Goal: Task Accomplishment & Management: Complete application form

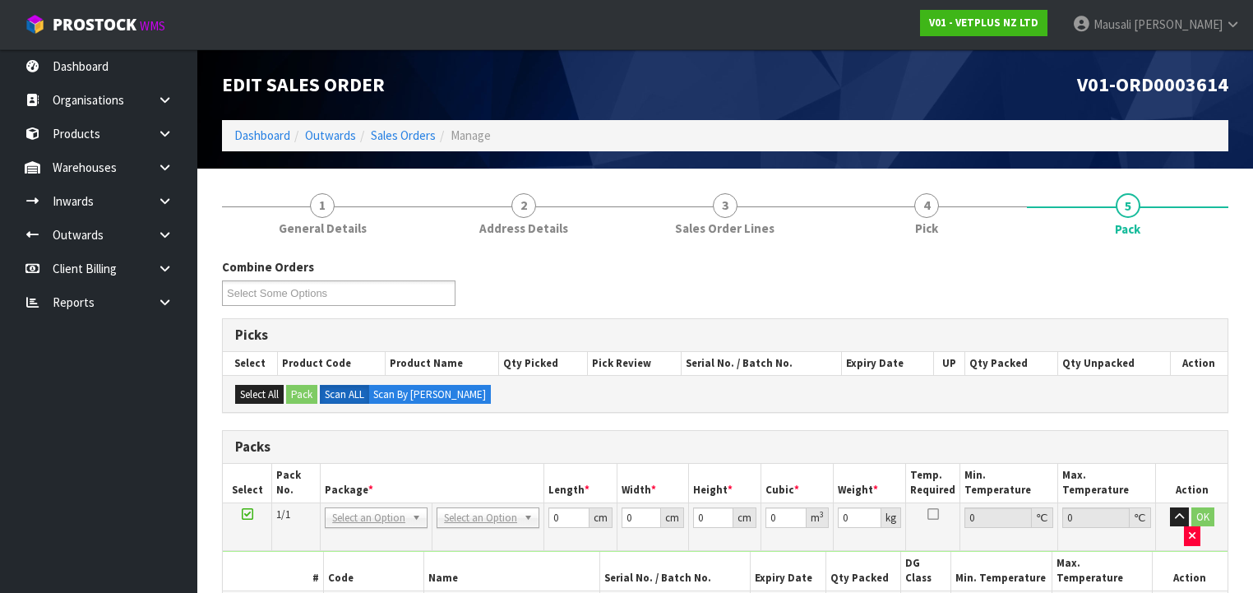
scroll to position [158, 0]
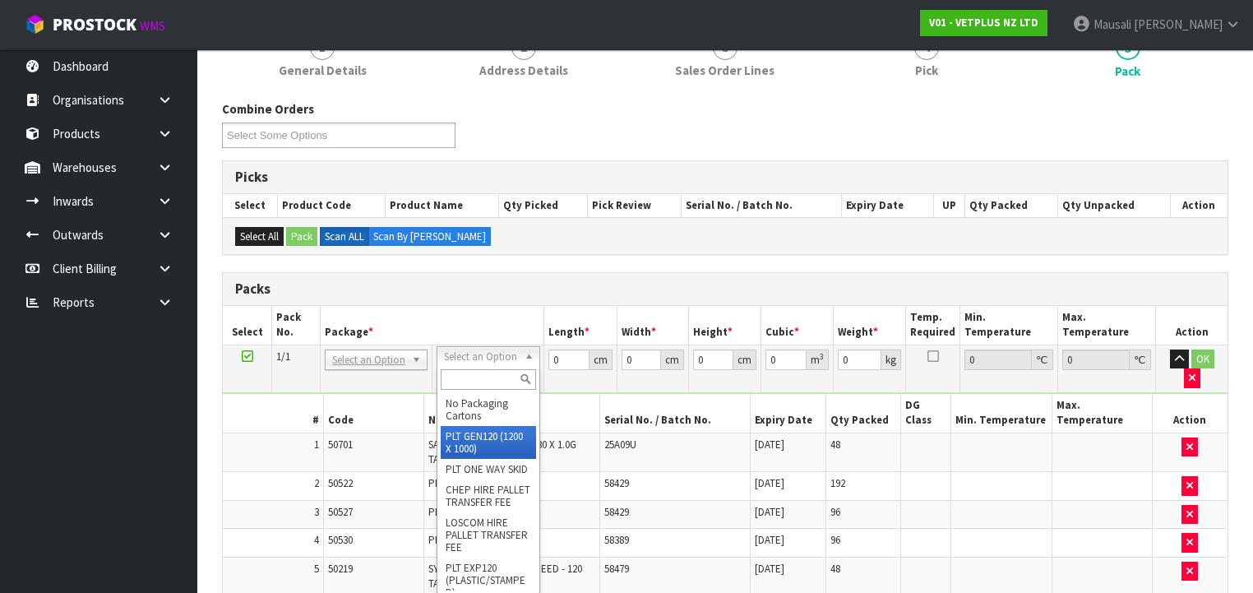
drag, startPoint x: 475, startPoint y: 433, endPoint x: 503, endPoint y: 413, distance: 34.7
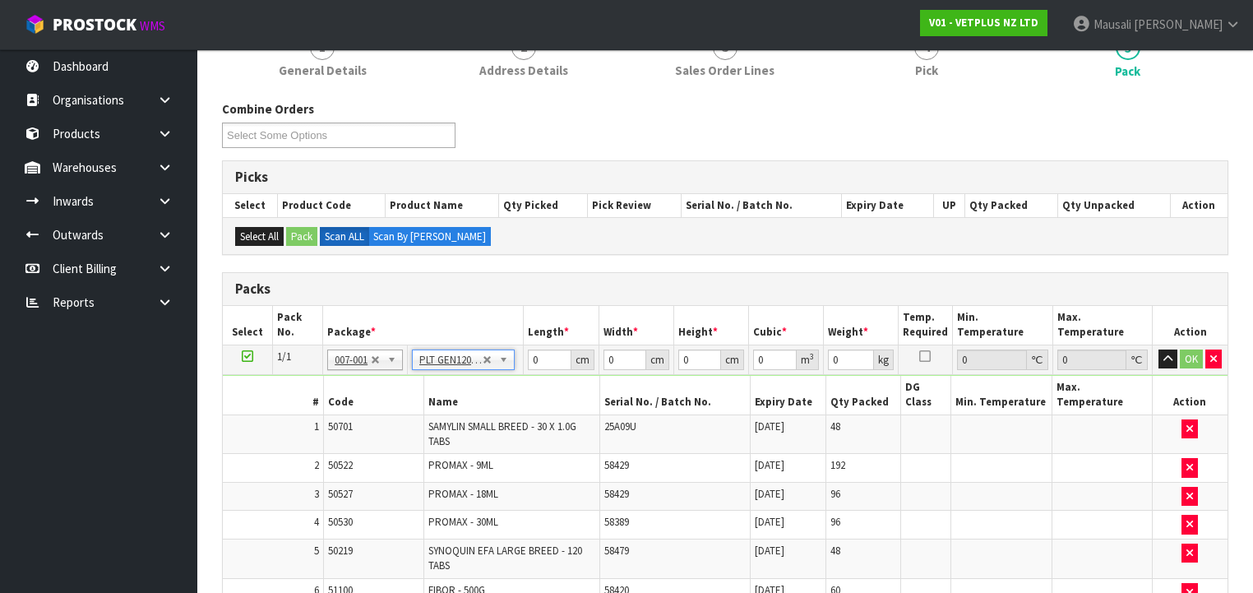
type input "120"
type input "100"
type input "120.908"
click at [541, 354] on input "120" at bounding box center [549, 360] width 43 height 21
drag, startPoint x: 549, startPoint y: 359, endPoint x: 516, endPoint y: 369, distance: 35.4
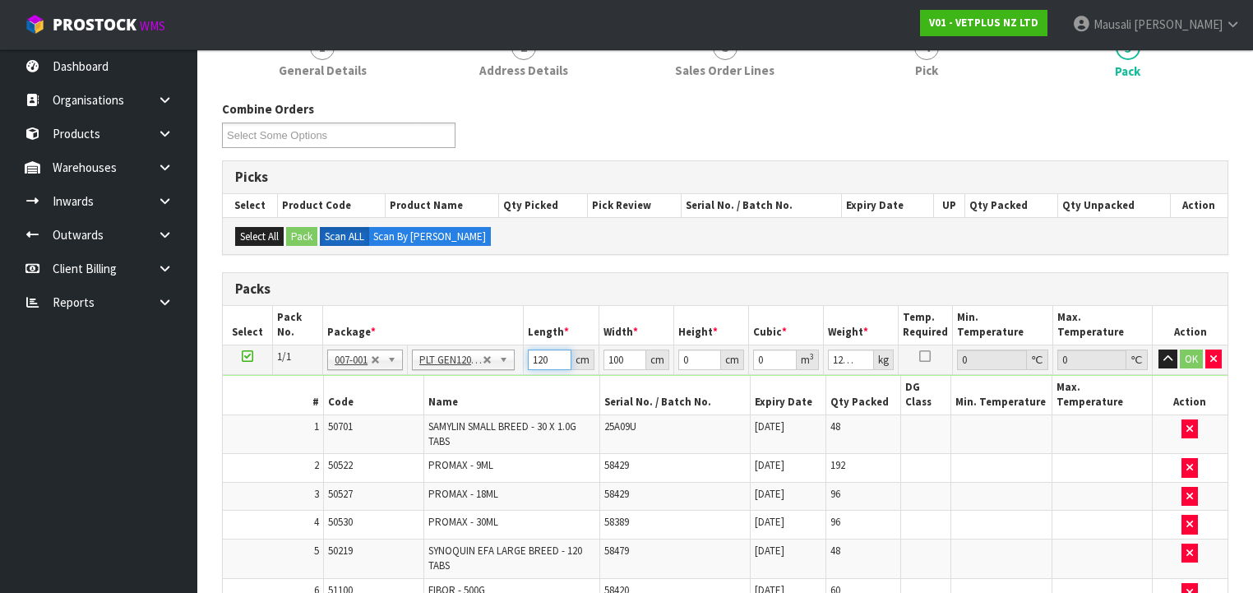
click at [516, 369] on tr "1/1 NONE 007-001 007-002 007-004 007-009 007-013 007-014 007-015 007-017 007-01…" at bounding box center [725, 360] width 1005 height 30
type input "112"
type input "1"
type input "0.012544"
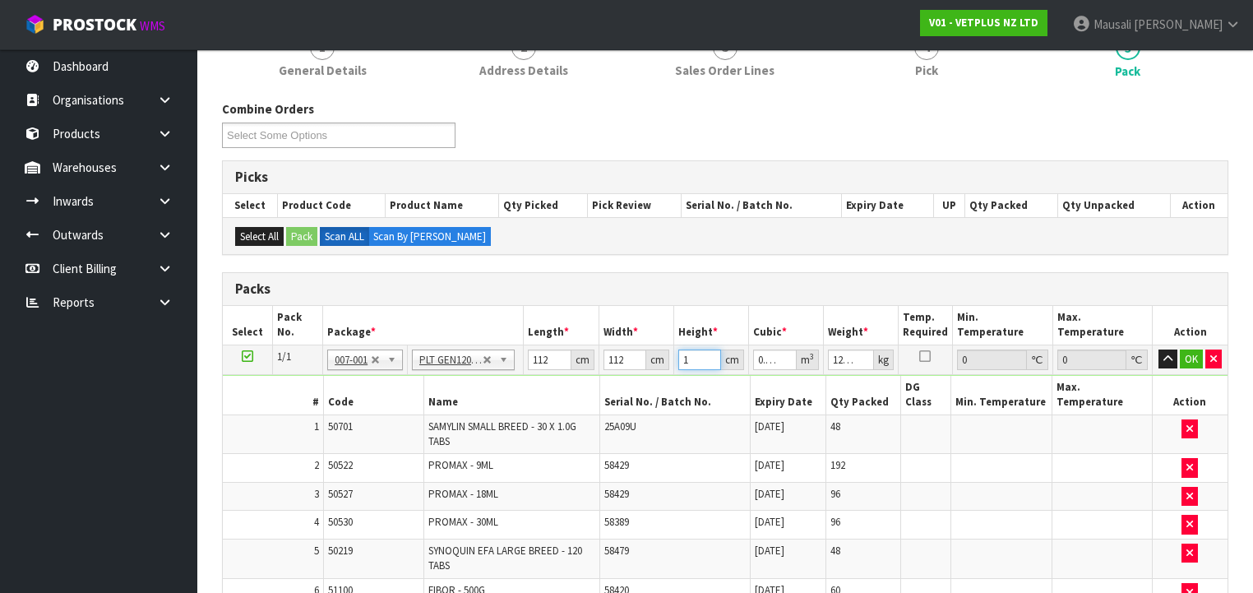
type input "10"
type input "0.12544"
type input "100"
type input "1.2544"
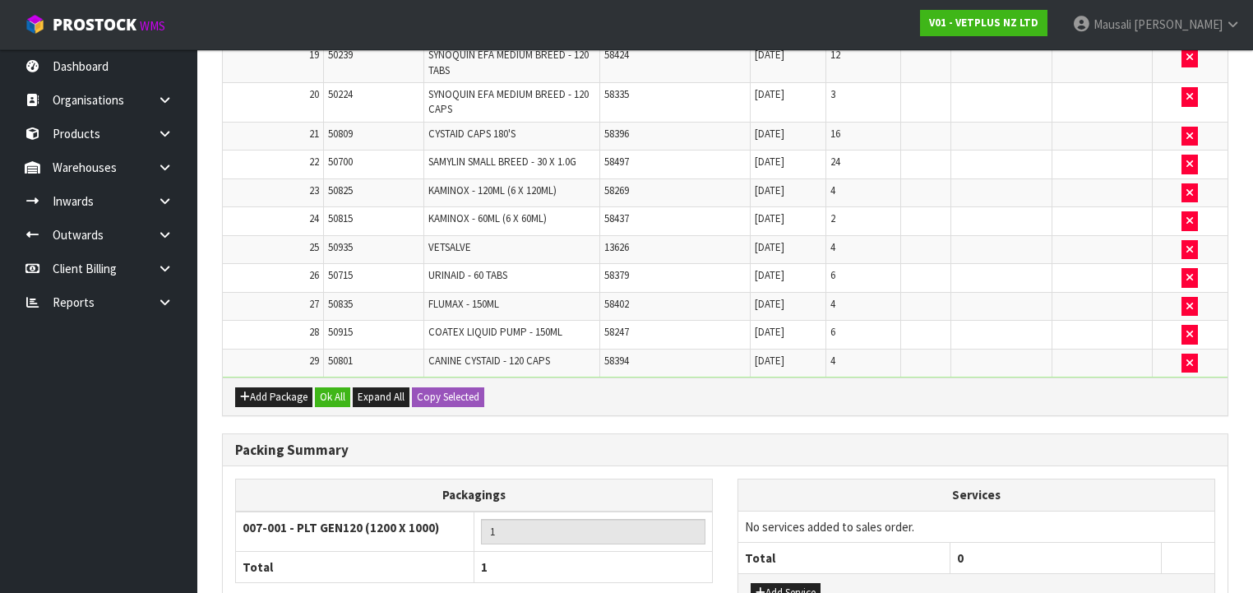
scroll to position [1218, 0]
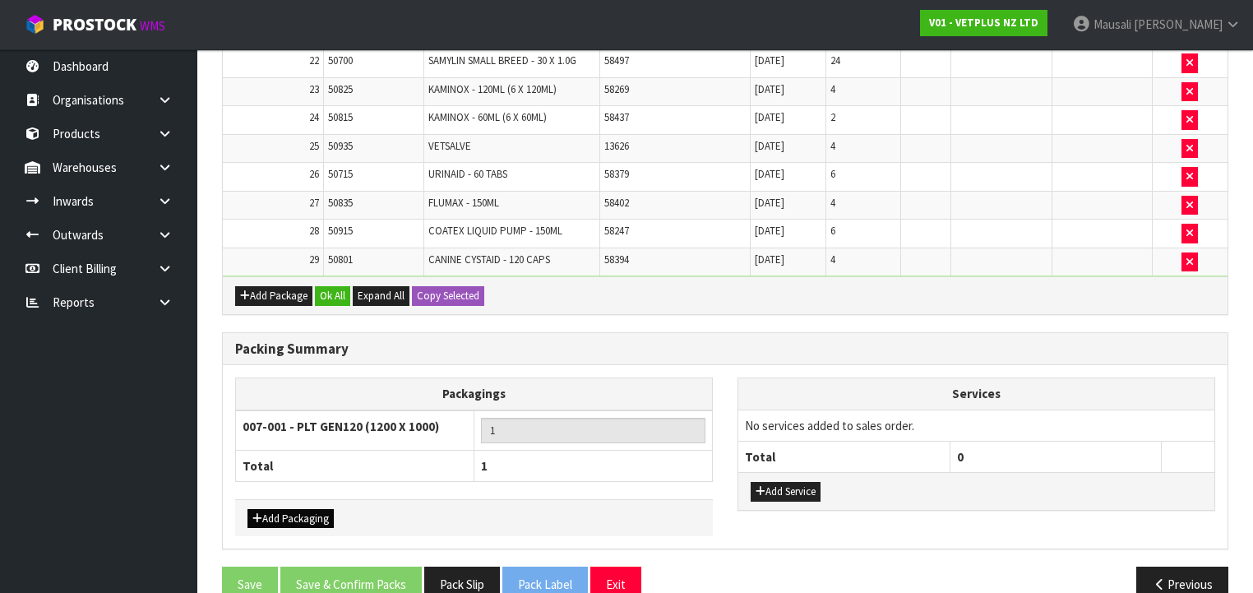
type input "100"
click at [303, 509] on button "Add Packaging" at bounding box center [291, 519] width 86 height 20
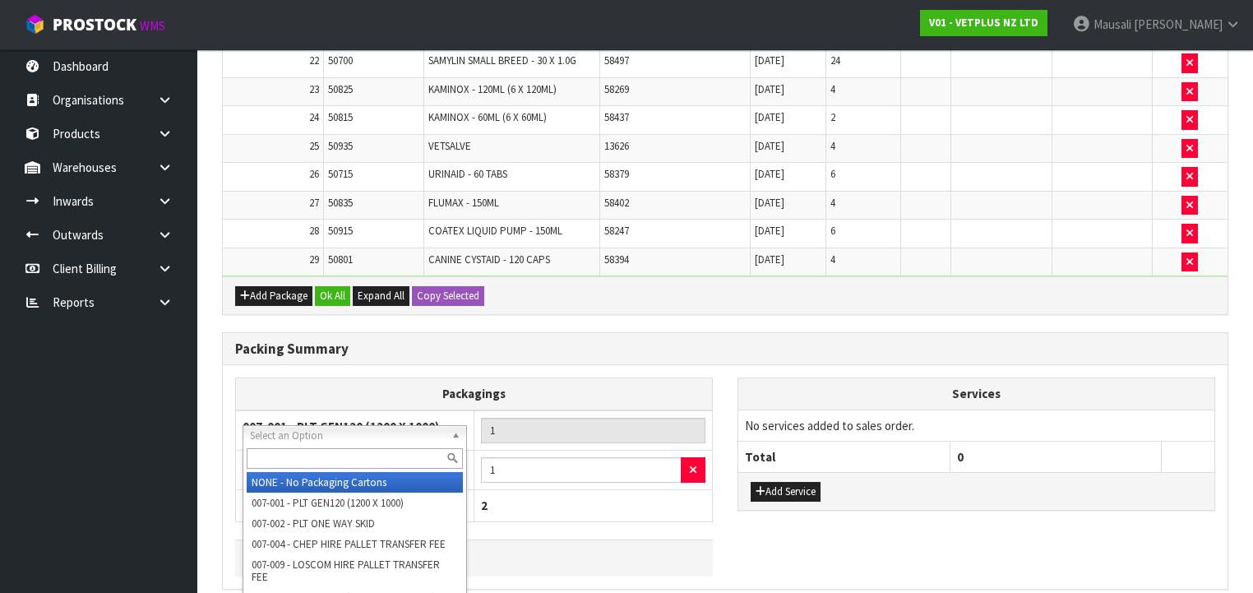
click at [323, 454] on input "text" at bounding box center [355, 458] width 216 height 21
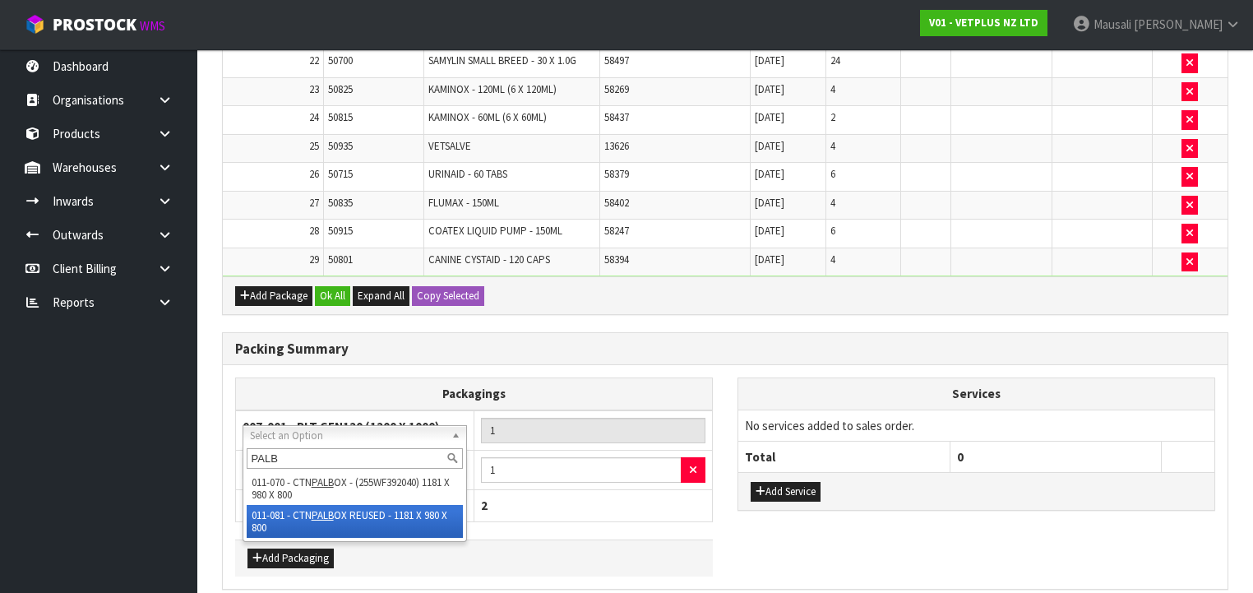
type input "PALB"
drag, startPoint x: 331, startPoint y: 512, endPoint x: 336, endPoint y: 502, distance: 10.7
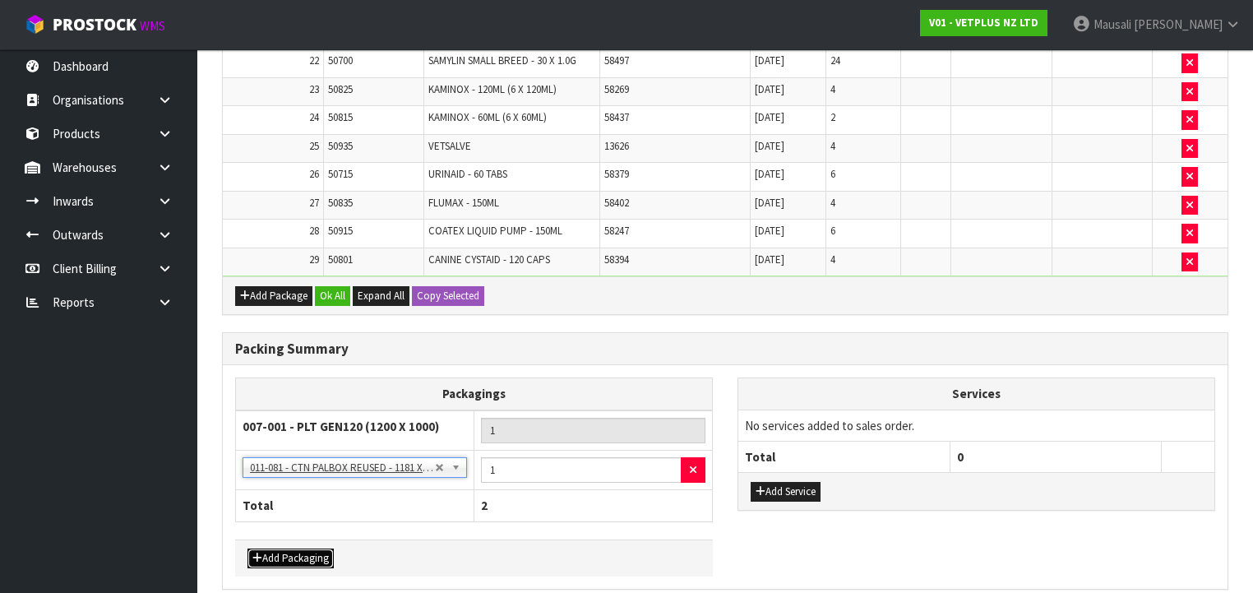
drag, startPoint x: 299, startPoint y: 525, endPoint x: 299, endPoint y: 517, distance: 8.3
click at [299, 549] on button "Add Packaging" at bounding box center [291, 559] width 86 height 20
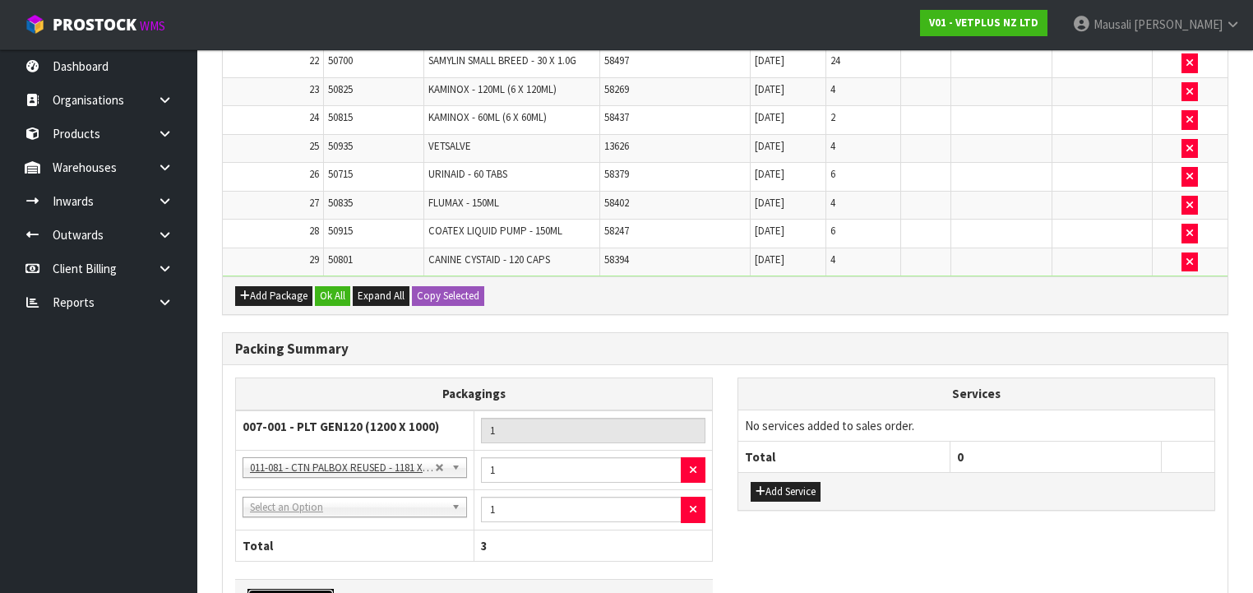
drag, startPoint x: 306, startPoint y: 478, endPoint x: 310, endPoint y: 488, distance: 10.7
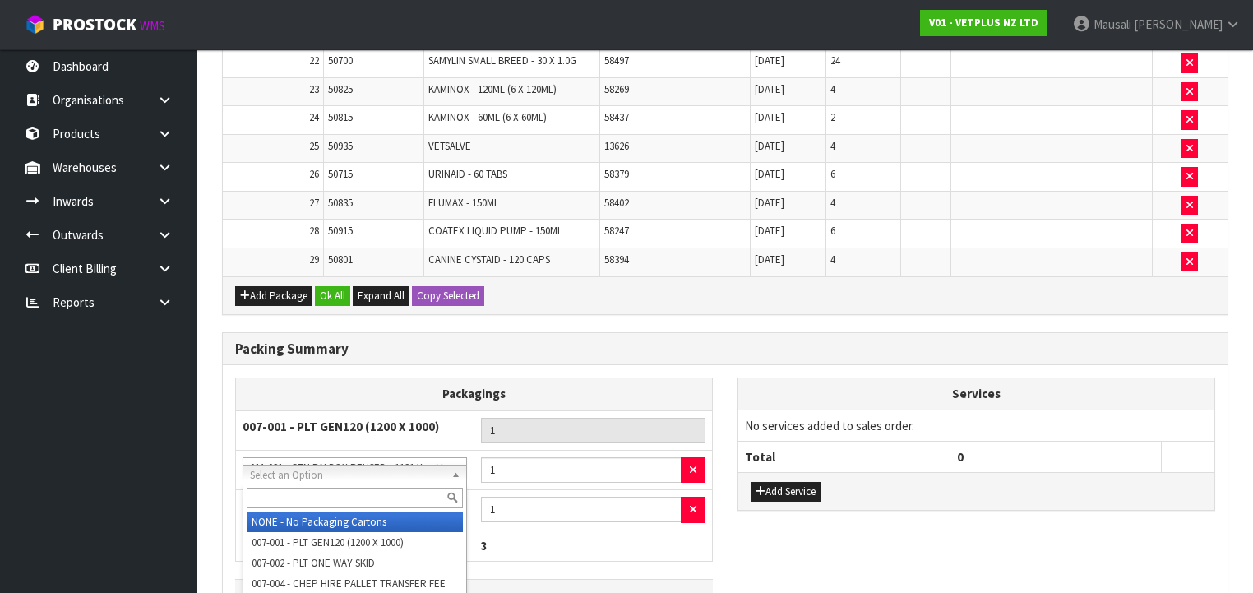
click at [310, 488] on input "text" at bounding box center [355, 498] width 216 height 21
type input "OC"
drag, startPoint x: 366, startPoint y: 518, endPoint x: 413, endPoint y: 499, distance: 50.6
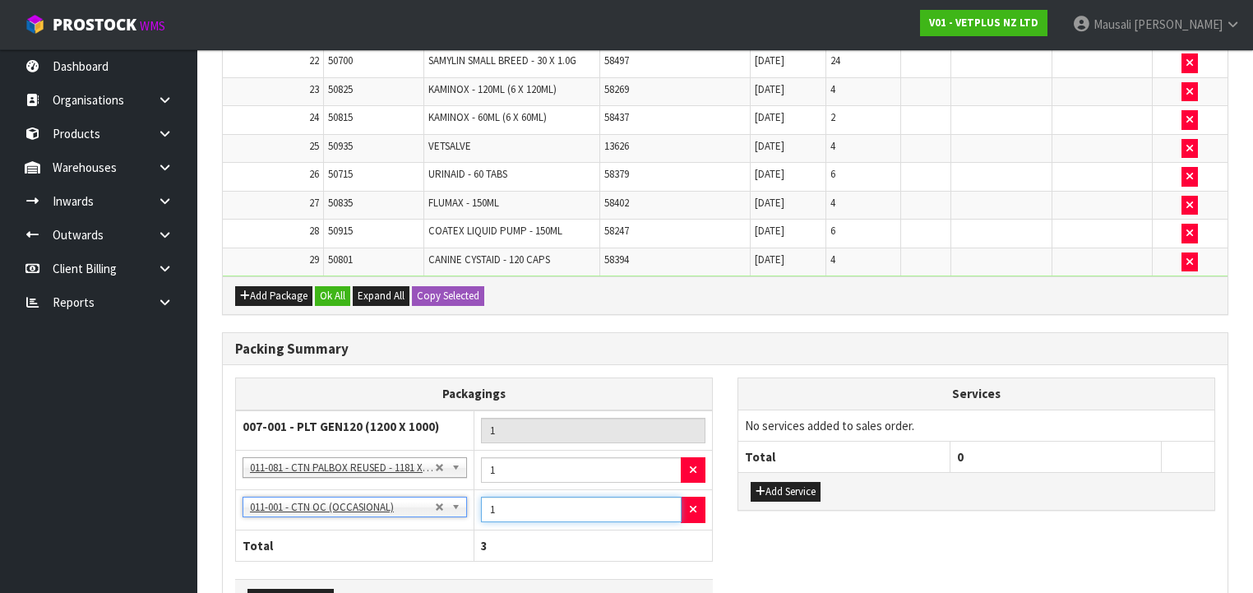
drag, startPoint x: 500, startPoint y: 484, endPoint x: 485, endPoint y: 491, distance: 16.6
click at [485, 491] on td "1" at bounding box center [594, 510] width 239 height 40
type input "3"
drag, startPoint x: 285, startPoint y: 564, endPoint x: 312, endPoint y: 540, distance: 35.5
click at [289, 589] on button "Add Packaging" at bounding box center [291, 599] width 86 height 20
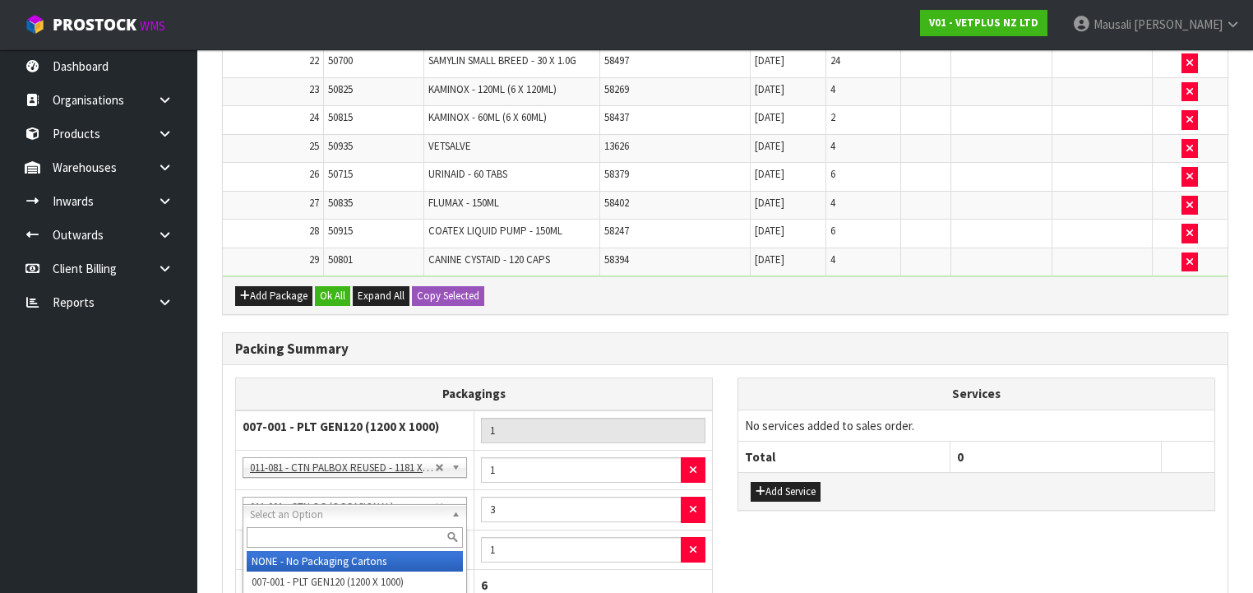
click at [303, 530] on input "text" at bounding box center [355, 537] width 216 height 21
type input "CTN5"
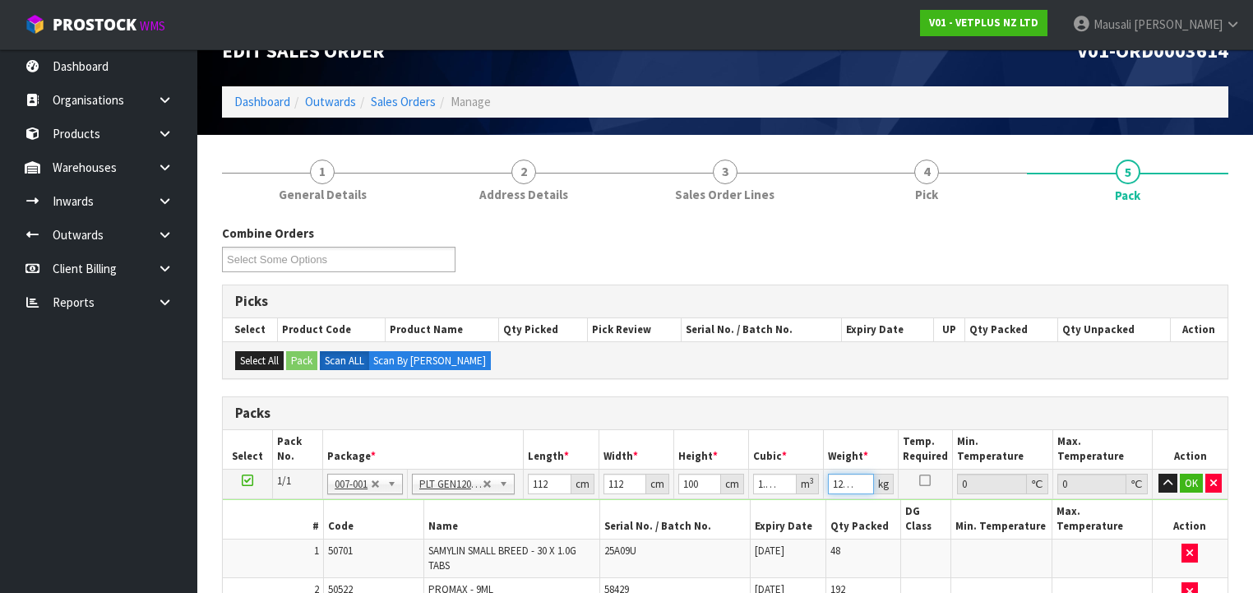
scroll to position [0, 10]
drag, startPoint x: 831, startPoint y: 482, endPoint x: 866, endPoint y: 485, distance: 35.5
click at [866, 485] on input "120.908" at bounding box center [851, 484] width 46 height 21
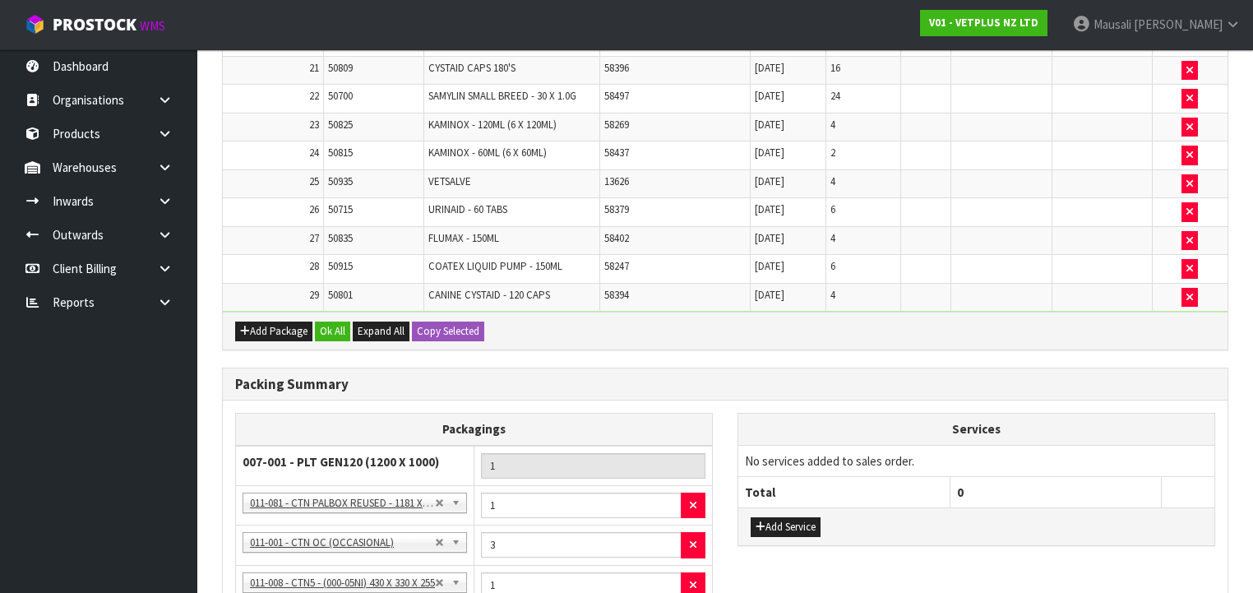
scroll to position [1337, 0]
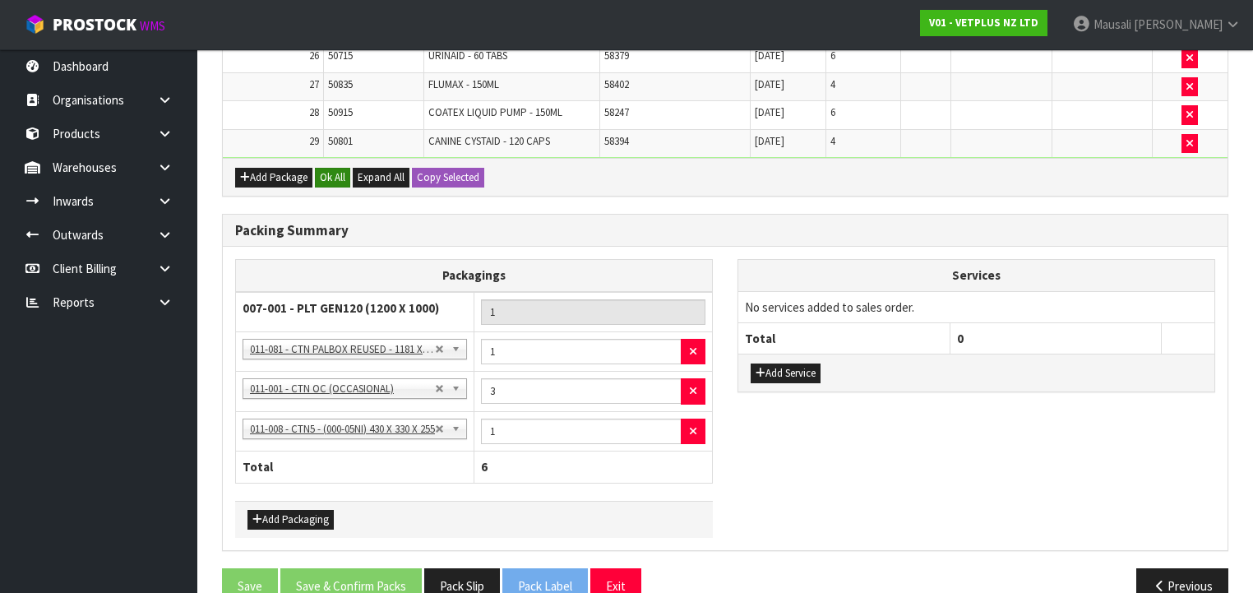
type input "146"
click at [332, 168] on button "Ok All" at bounding box center [332, 178] width 35 height 20
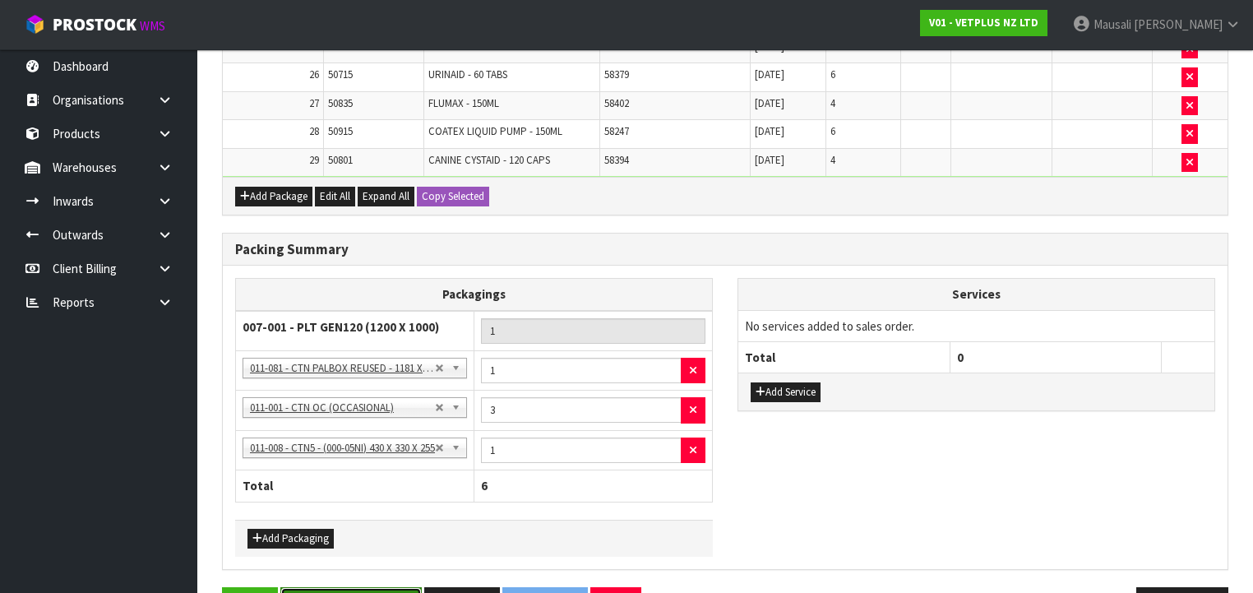
drag, startPoint x: 362, startPoint y: 551, endPoint x: 377, endPoint y: 543, distance: 16.9
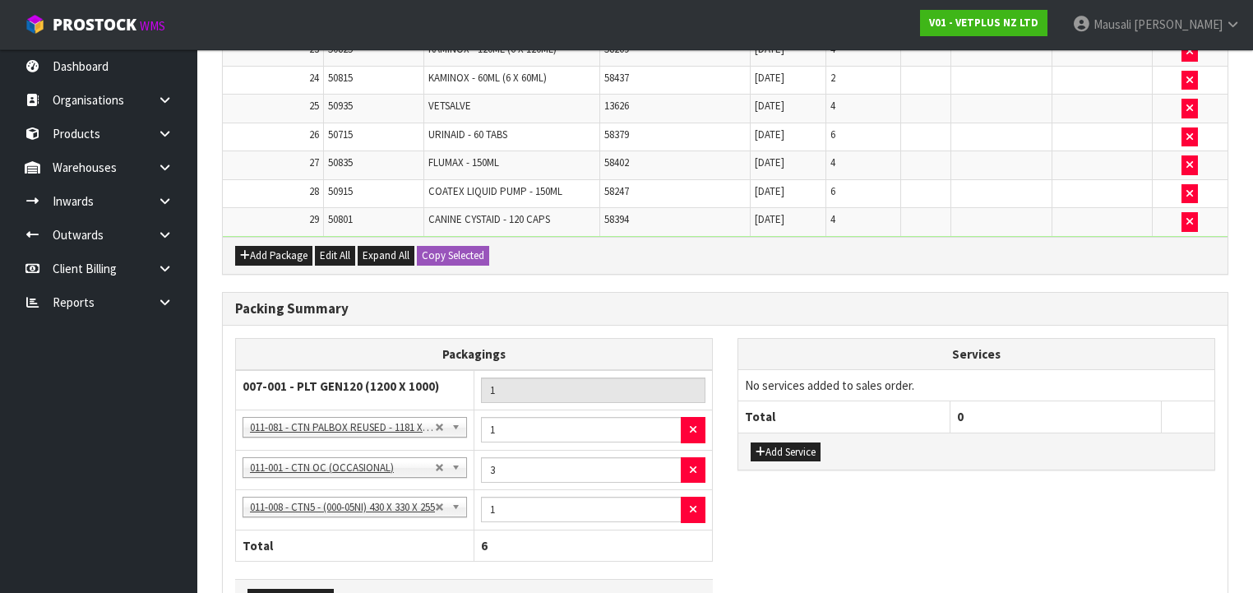
scroll to position [0, 0]
